Goal: Find specific page/section: Find specific page/section

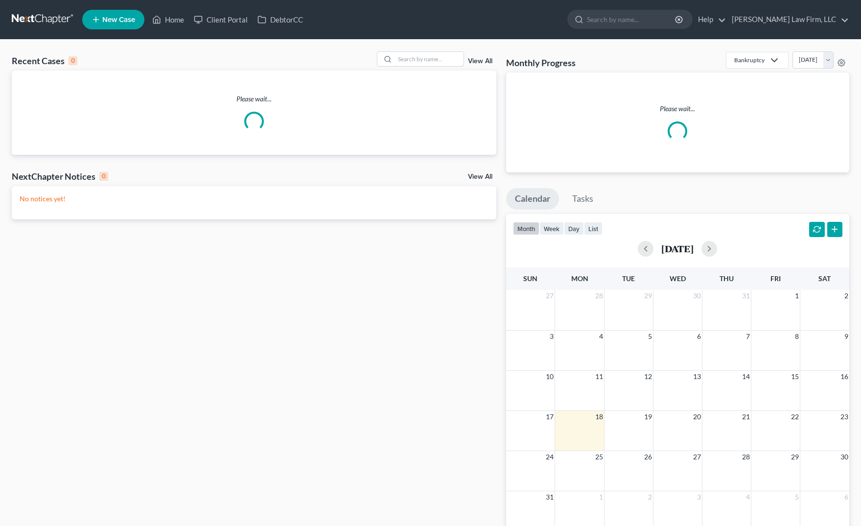
click at [424, 56] on input "search" at bounding box center [429, 59] width 69 height 14
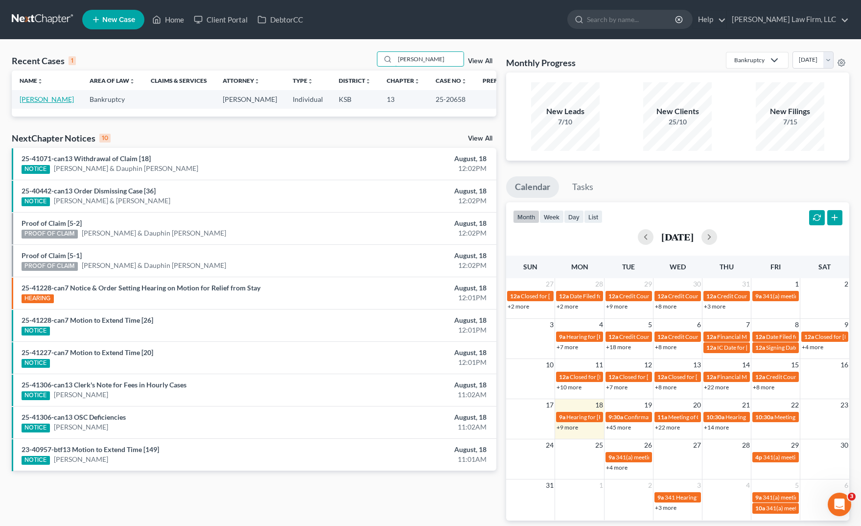
type input "fitzwater"
click at [52, 95] on link "Fitzwater, Anna" at bounding box center [47, 99] width 54 height 8
select select "6"
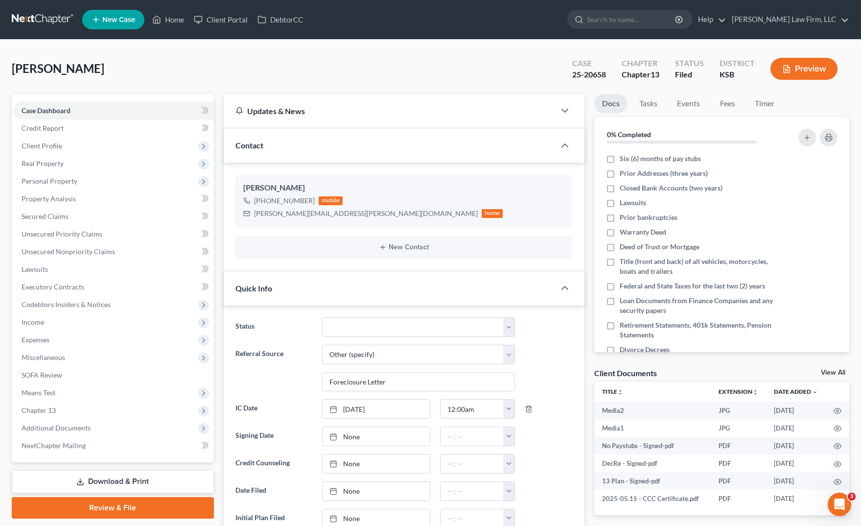
click at [349, 87] on div "Fitzwater, Anna Upgraded Case 25-20658 Chapter Chapter 13 Status Filed District…" at bounding box center [430, 72] width 837 height 43
click at [259, 63] on div "Fitzwater, Anna Upgraded Case 25-20658 Chapter Chapter 13 Status Filed District…" at bounding box center [430, 72] width 837 height 43
